Goal: Complete Application Form: Complete application form

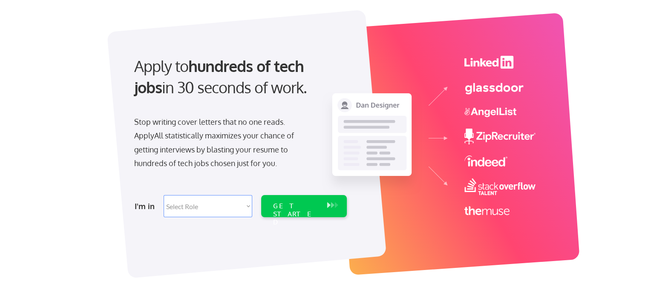
scroll to position [85, 0]
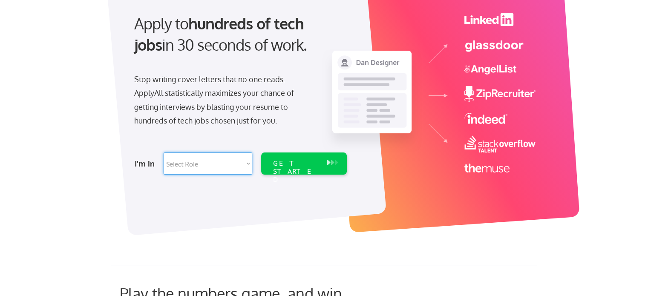
click at [233, 160] on select "Select Role Software Engineering Product Management Customer Success Sales UI/U…" at bounding box center [208, 164] width 89 height 22
select select ""customer_support""
click at [164, 153] on select "Select Role Software Engineering Product Management Customer Success Sales UI/U…" at bounding box center [208, 164] width 89 height 22
select select ""customer_support""
click at [196, 163] on select "Select Role Software Engineering Product Management Customer Success Sales UI/U…" at bounding box center [208, 164] width 89 height 22
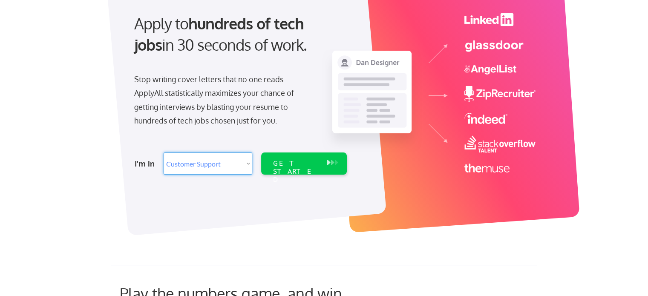
click at [196, 163] on select "Select Role Software Engineering Product Management Customer Success Sales UI/U…" at bounding box center [208, 164] width 89 height 22
click at [278, 165] on div "GET STARTED" at bounding box center [296, 171] width 46 height 25
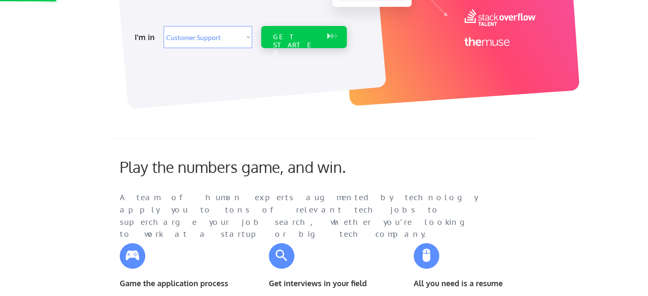
scroll to position [256, 0]
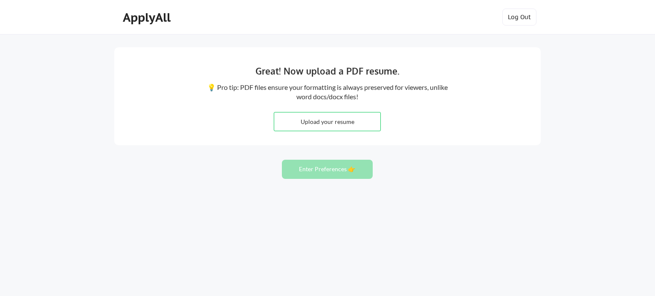
click at [321, 117] on input "file" at bounding box center [327, 122] width 106 height 18
type input "C:\fakepath\Piumini Resume.pdf"
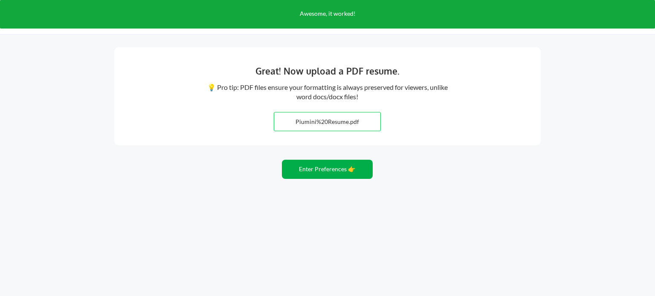
click at [343, 167] on button "Enter Preferences 👉" at bounding box center [327, 169] width 91 height 19
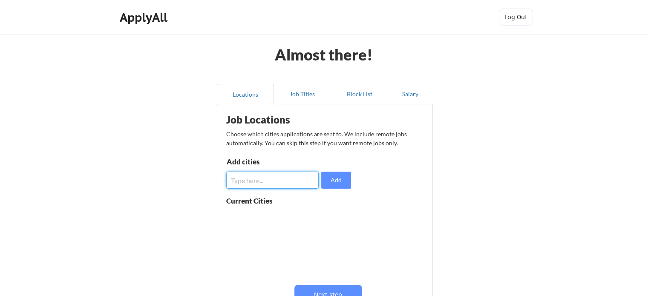
click at [283, 175] on input "input" at bounding box center [272, 180] width 92 height 17
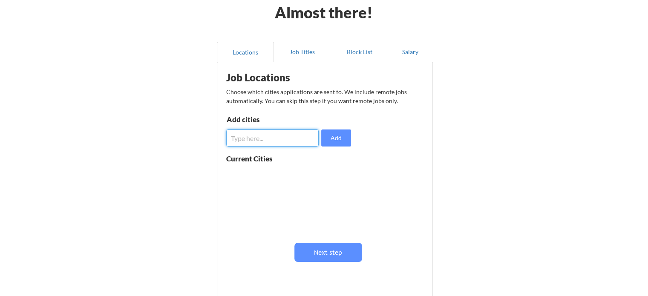
scroll to position [85, 0]
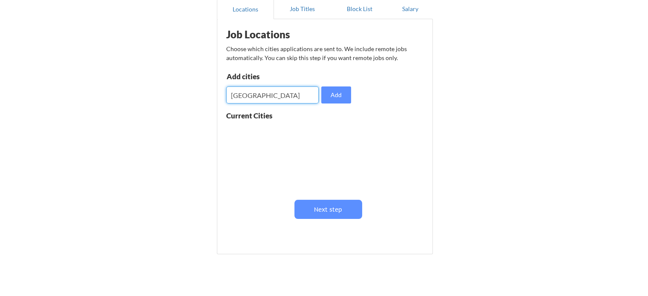
click at [235, 95] on input "input" at bounding box center [272, 95] width 92 height 17
type input "[GEOGRAPHIC_DATA]"
click at [329, 93] on button "Add" at bounding box center [336, 95] width 30 height 17
click at [288, 97] on input "input" at bounding box center [272, 95] width 92 height 17
type input "[GEOGRAPHIC_DATA]"
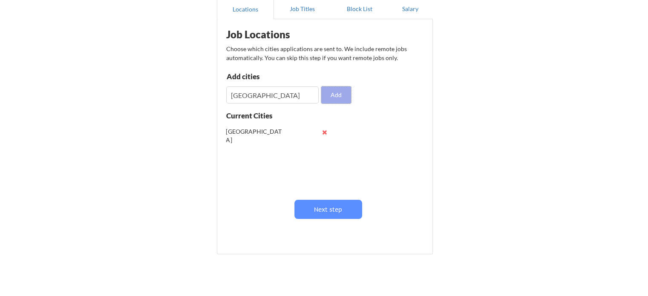
click at [347, 96] on button "Add" at bounding box center [336, 95] width 30 height 17
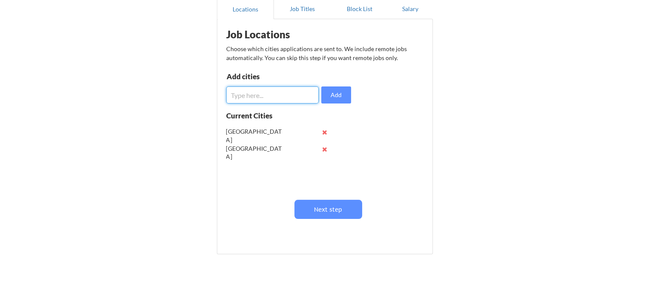
click at [305, 95] on input "input" at bounding box center [272, 95] width 92 height 17
type input "[GEOGRAPHIC_DATA]"
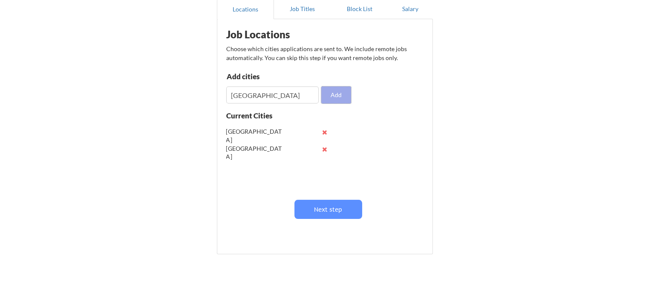
click at [337, 92] on button "Add" at bounding box center [336, 95] width 30 height 17
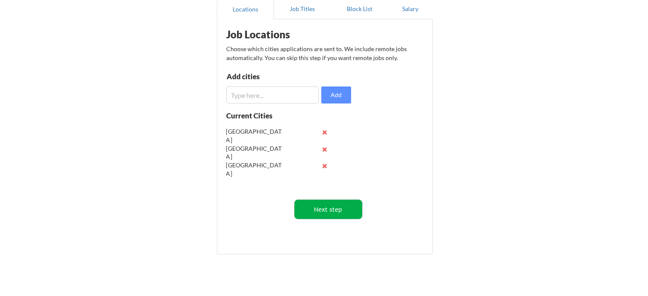
click at [309, 213] on button "Next step" at bounding box center [329, 209] width 68 height 19
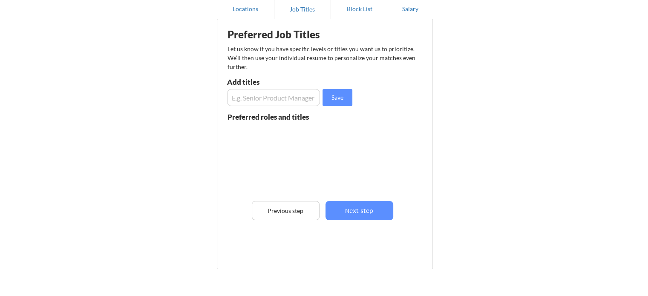
click at [266, 95] on input "input" at bounding box center [273, 97] width 93 height 17
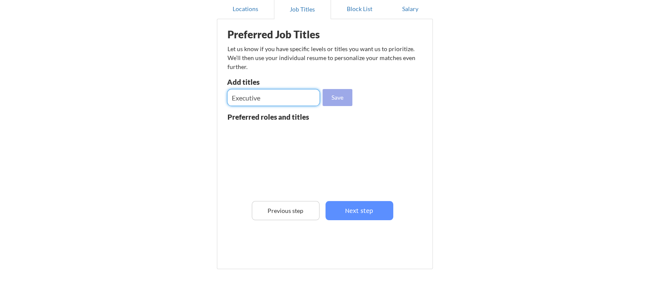
type input "Executive"
click at [331, 95] on button "Save" at bounding box center [338, 97] width 30 height 17
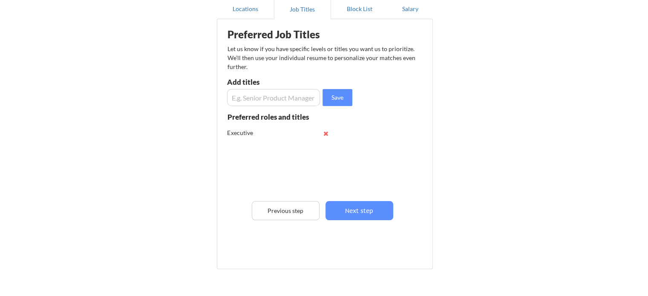
click at [240, 103] on input "input" at bounding box center [273, 97] width 93 height 17
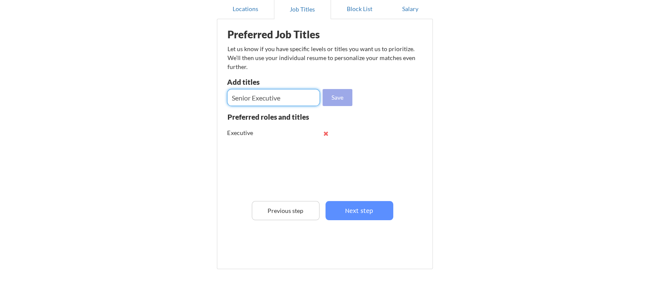
type input "Senior Executive"
click at [344, 101] on button "Save" at bounding box center [338, 97] width 30 height 17
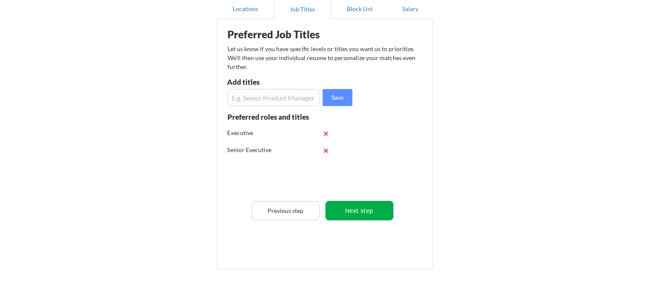
click at [348, 215] on button "Next step" at bounding box center [360, 210] width 68 height 19
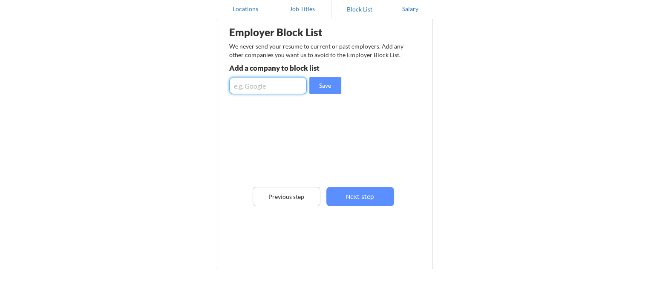
click at [270, 89] on input "input" at bounding box center [268, 85] width 78 height 17
type input "[PERSON_NAME] Health (Pvt)Ltd"
click at [332, 93] on button "Save" at bounding box center [325, 85] width 32 height 17
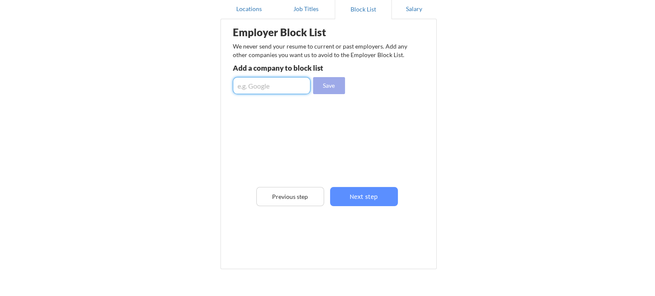
scroll to position [0, 0]
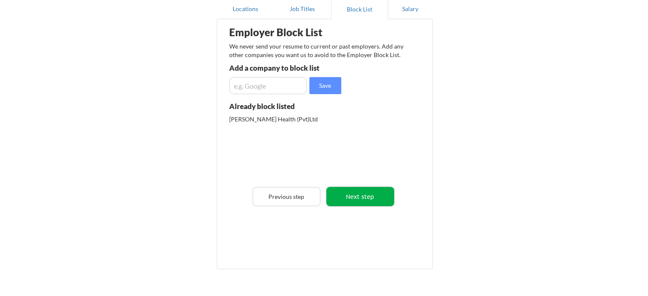
click at [370, 199] on button "Next step" at bounding box center [361, 196] width 68 height 19
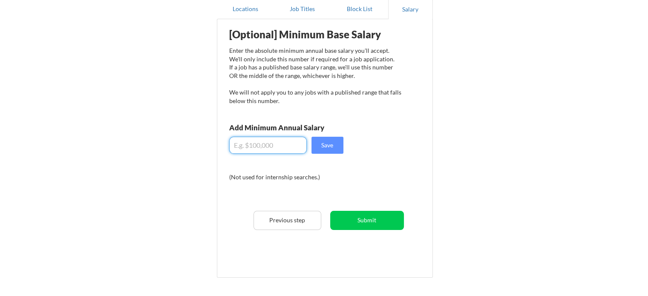
click at [268, 143] on input "input" at bounding box center [268, 145] width 78 height 17
paste input "$3,400,098,000"
drag, startPoint x: 284, startPoint y: 148, endPoint x: 240, endPoint y: 142, distance: 44.4
click at [240, 142] on input "input" at bounding box center [268, 145] width 78 height 17
type input "$3"
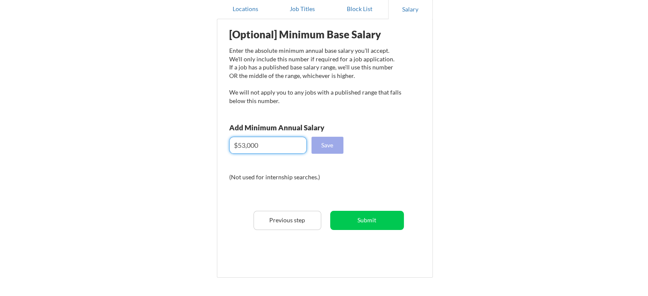
type input "$53,000"
click at [339, 147] on button "Save" at bounding box center [328, 145] width 32 height 17
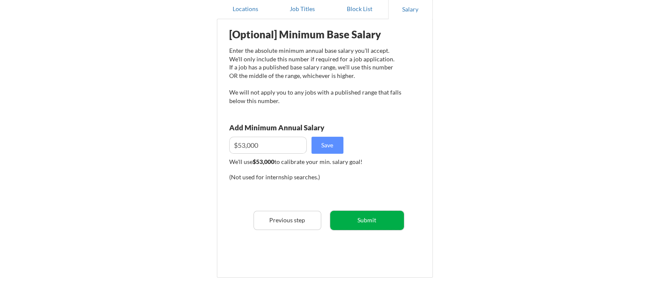
click at [364, 224] on button "Submit" at bounding box center [367, 220] width 74 height 19
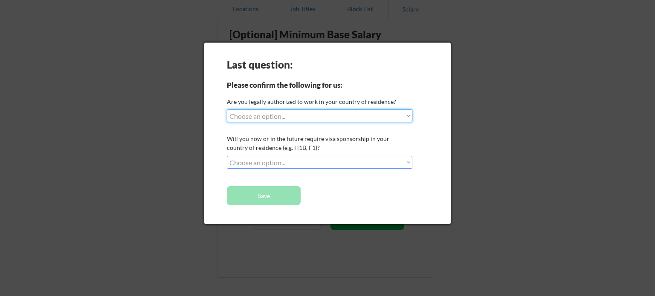
click at [344, 119] on select "Choose an option... Yes, I am a [DEMOGRAPHIC_DATA] Citizen Yes, I am a [DEMOGRA…" at bounding box center [319, 116] width 185 height 13
select select ""no__i_am_not__yet__authorized""
click at [227, 110] on select "Choose an option... Yes, I am a [DEMOGRAPHIC_DATA] Citizen Yes, I am a [DEMOGRA…" at bounding box center [319, 116] width 185 height 13
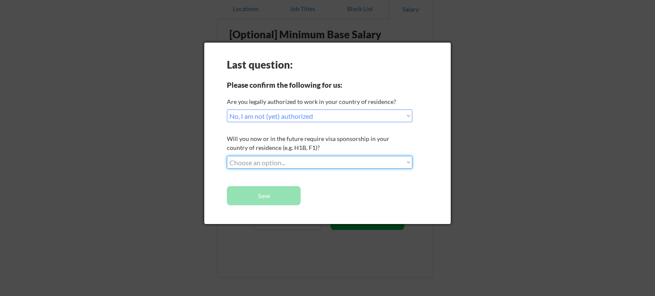
click at [312, 160] on select "Choose an option... No, I will not need sponsorship Yes, I will need sponsorship" at bounding box center [319, 162] width 185 height 13
select select ""yes__i_will_need_sponsorship""
click at [227, 156] on select "Choose an option... No, I will not need sponsorship Yes, I will need sponsorship" at bounding box center [319, 162] width 185 height 13
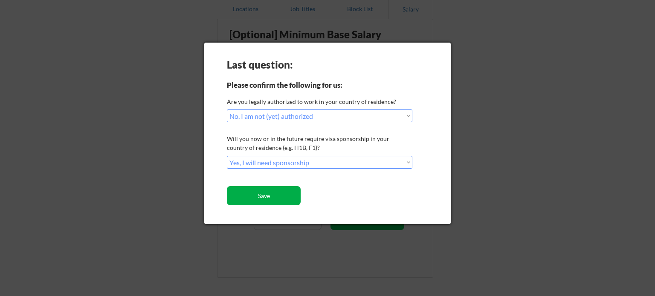
click at [290, 198] on button "Save" at bounding box center [264, 195] width 74 height 19
